Goal: Book appointment/travel/reservation

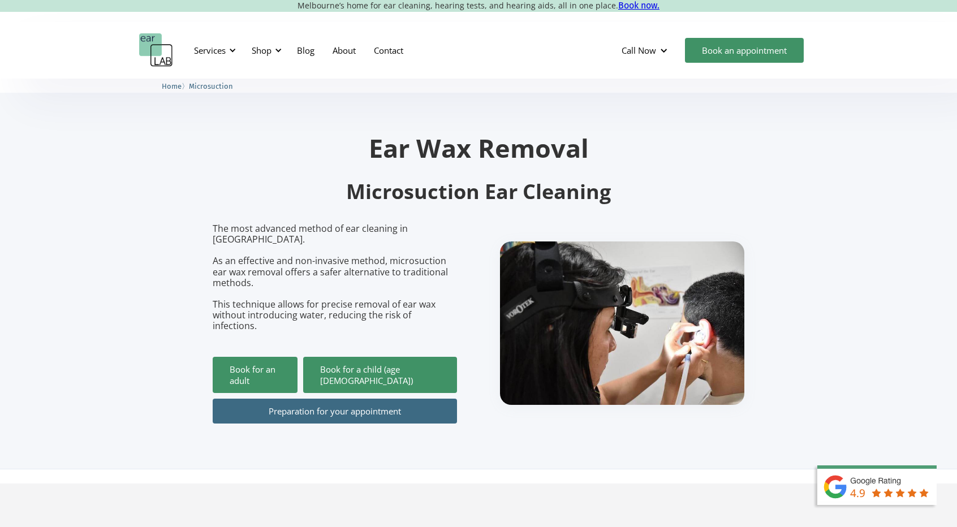
click at [293, 399] on link "Preparation for your appointment" at bounding box center [335, 411] width 244 height 25
click at [252, 357] on link "Book for an adult" at bounding box center [255, 375] width 85 height 36
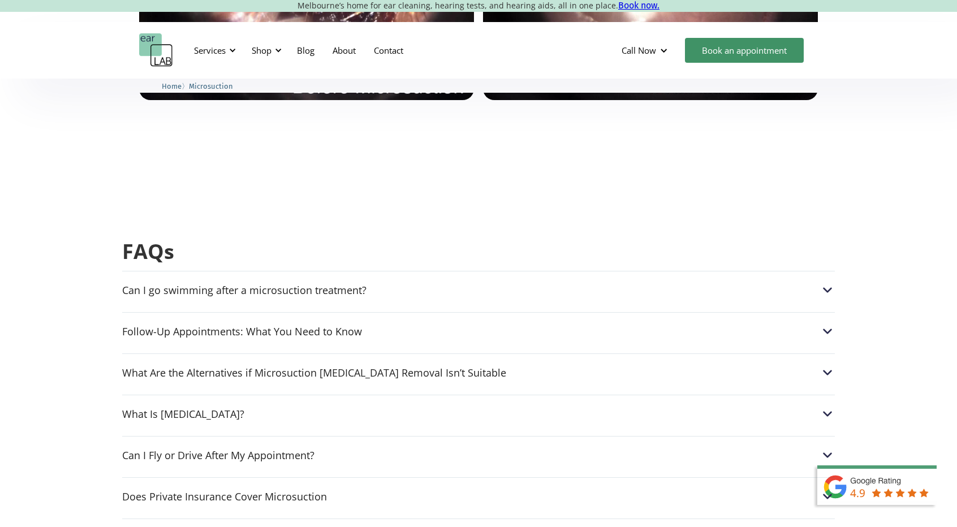
scroll to position [2679, 0]
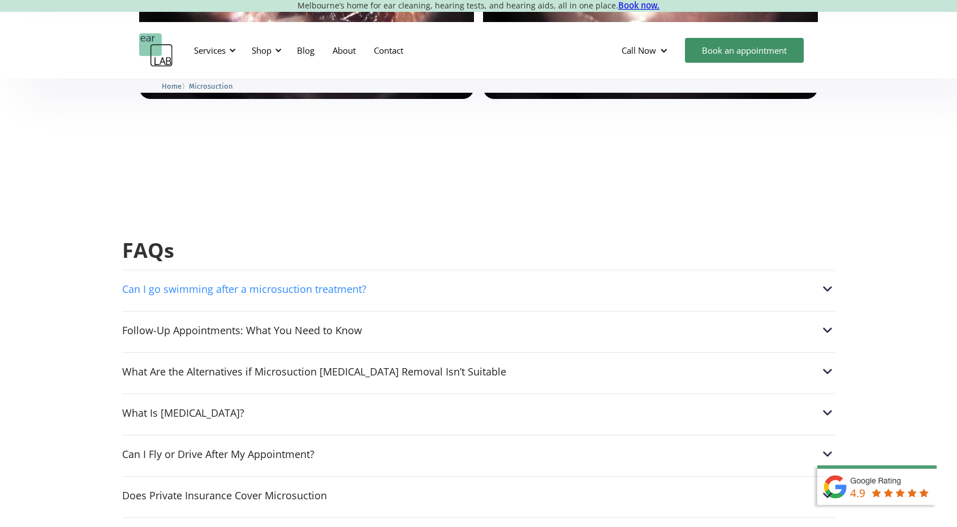
click at [487, 282] on div "Can I go swimming after a microsuction treatment?" at bounding box center [478, 289] width 712 height 15
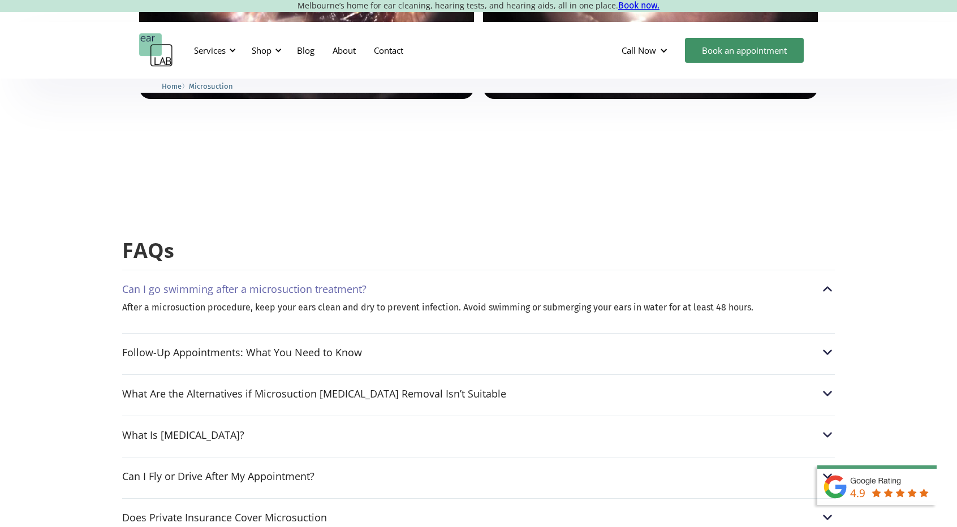
click at [473, 282] on div "Can I go swimming after a microsuction treatment?" at bounding box center [478, 289] width 712 height 15
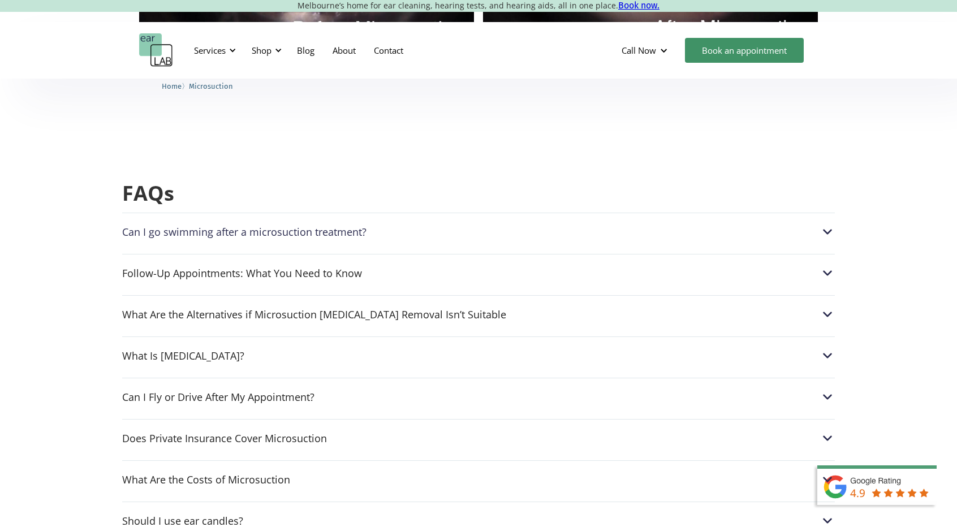
scroll to position [2737, 0]
click at [326, 429] on div "Does Private Insurance Cover Microsuction" at bounding box center [478, 436] width 712 height 15
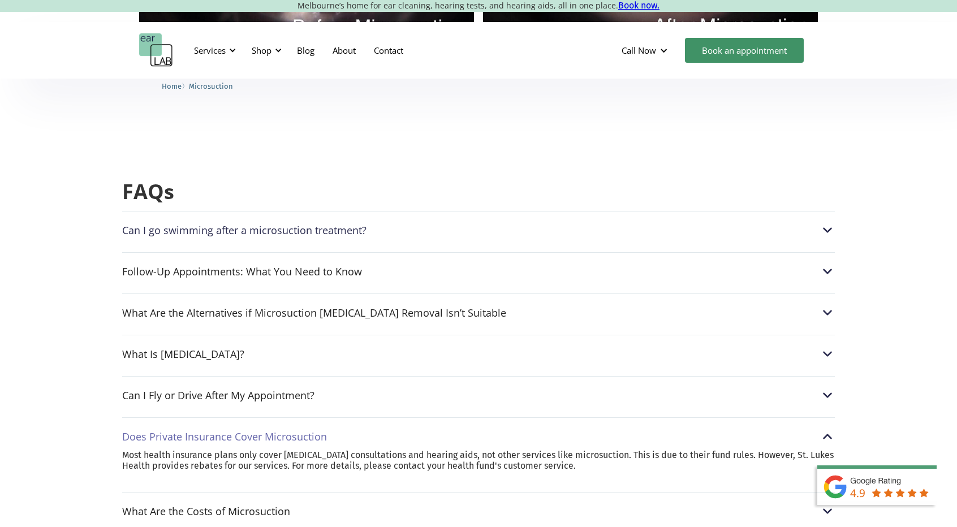
click at [344, 429] on div "Does Private Insurance Cover Microsuction" at bounding box center [478, 436] width 712 height 15
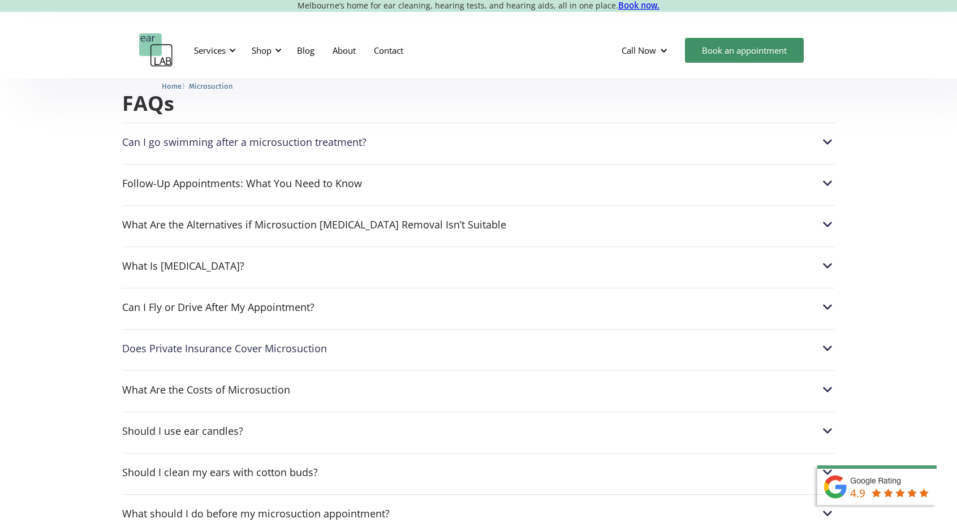
scroll to position [2827, 0]
click at [346, 369] on div "What Are the Costs of Microsuction Adults: $120|Seniors (65+): $110| Students: …" at bounding box center [478, 385] width 712 height 32
click at [311, 381] on div "What Are the Costs of Microsuction" at bounding box center [478, 388] width 712 height 15
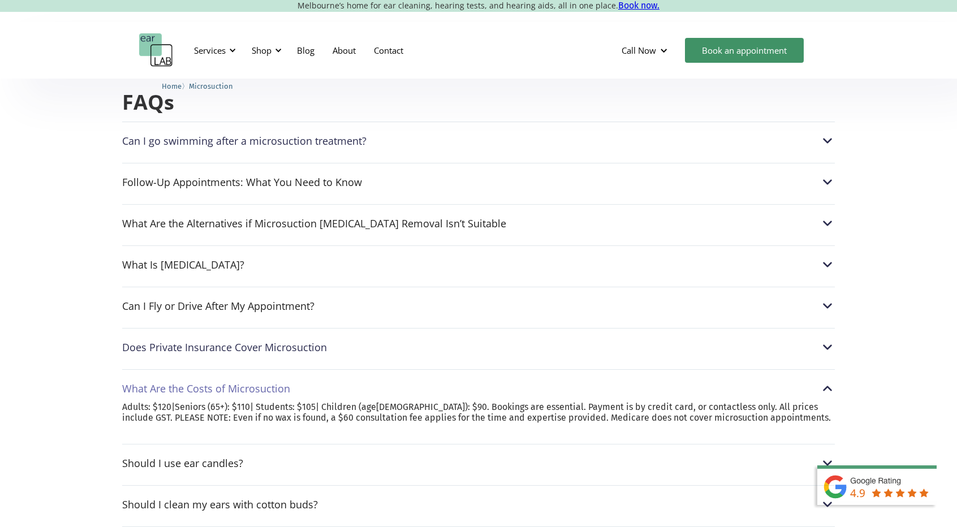
click at [318, 381] on div "What Are the Costs of Microsuction" at bounding box center [478, 388] width 712 height 15
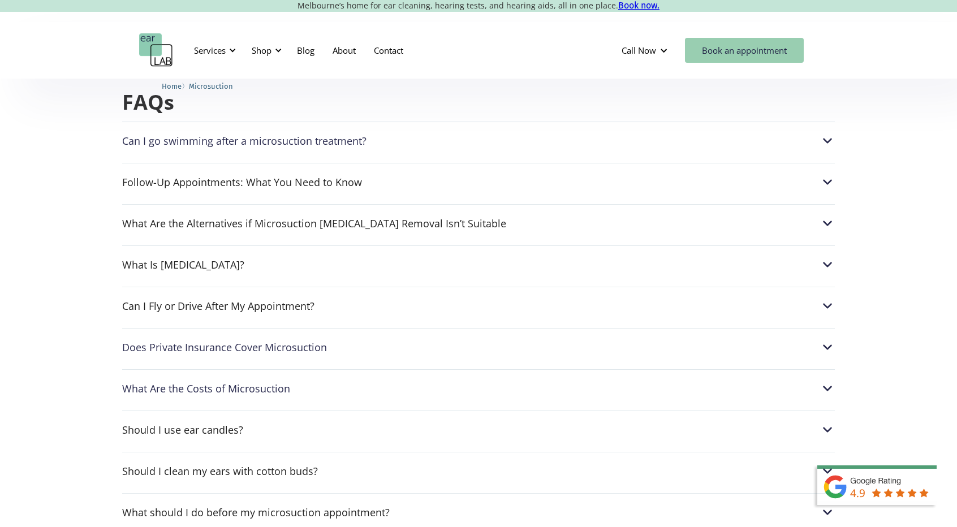
click at [727, 56] on link "Book an appointment" at bounding box center [744, 50] width 119 height 25
